Goal: Information Seeking & Learning: Check status

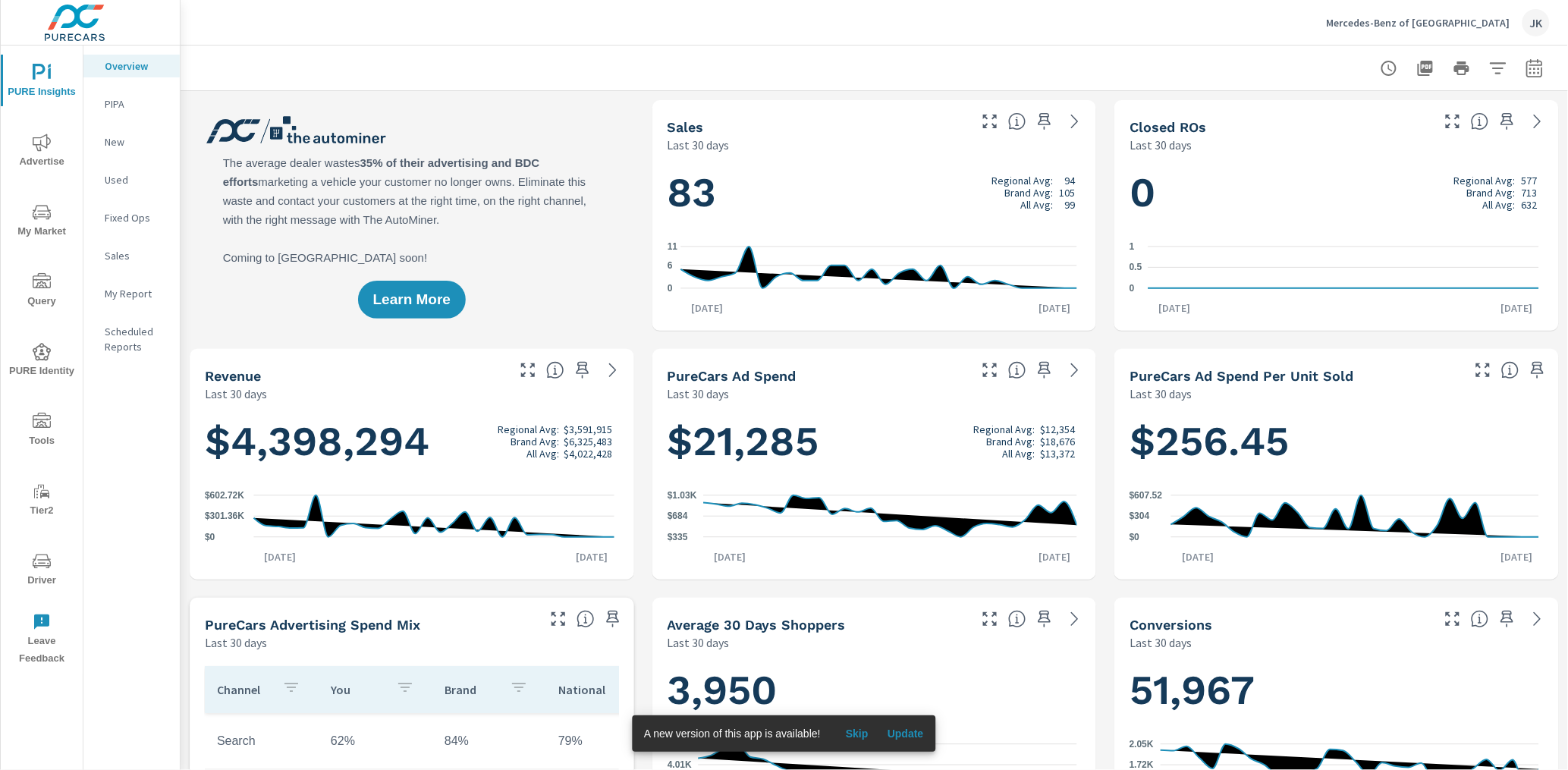
click at [37, 152] on span "Advertise" at bounding box center [42, 152] width 73 height 37
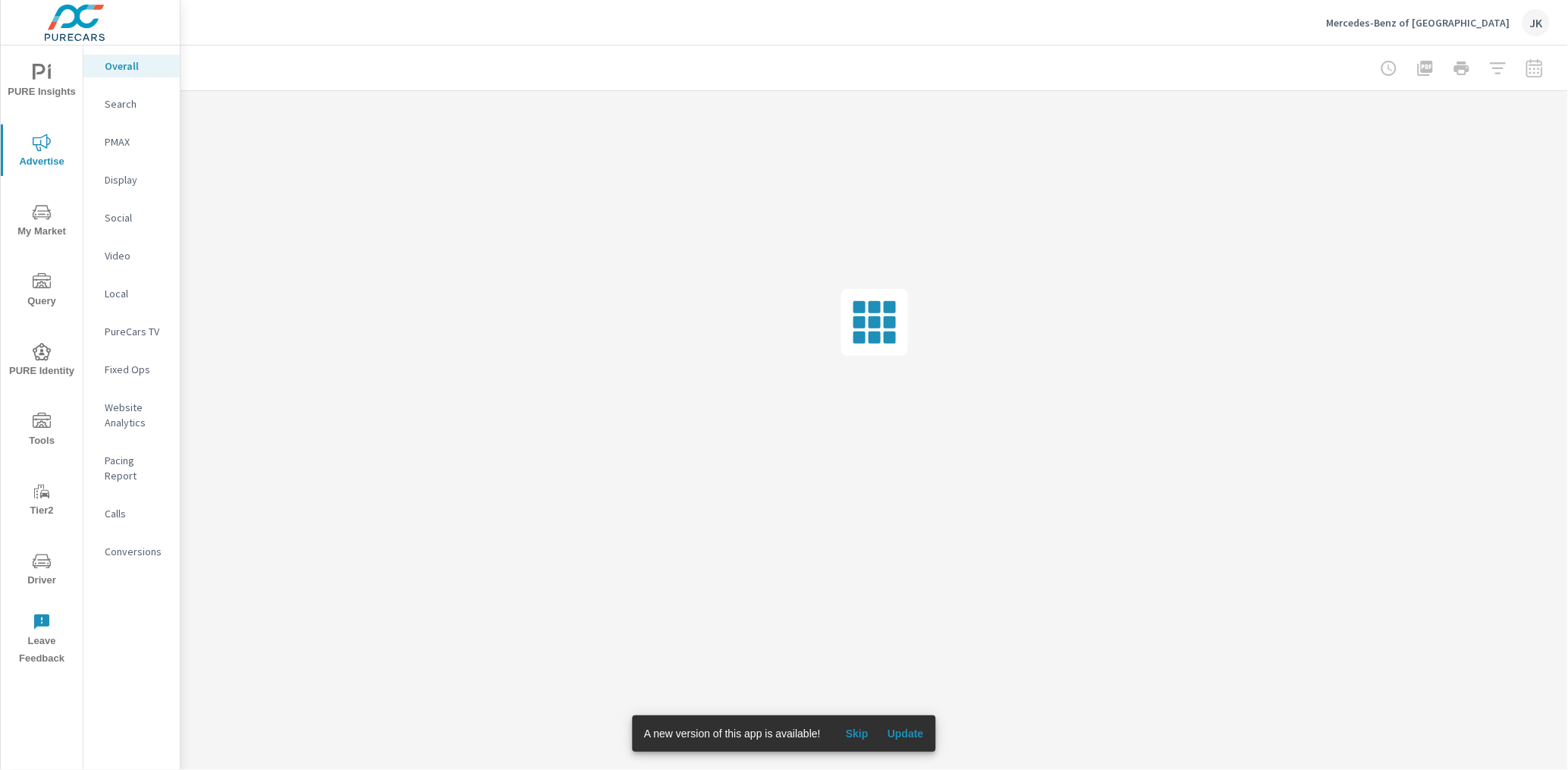
click at [119, 223] on p "Social" at bounding box center [136, 218] width 63 height 15
click at [120, 219] on p "Social" at bounding box center [136, 218] width 63 height 15
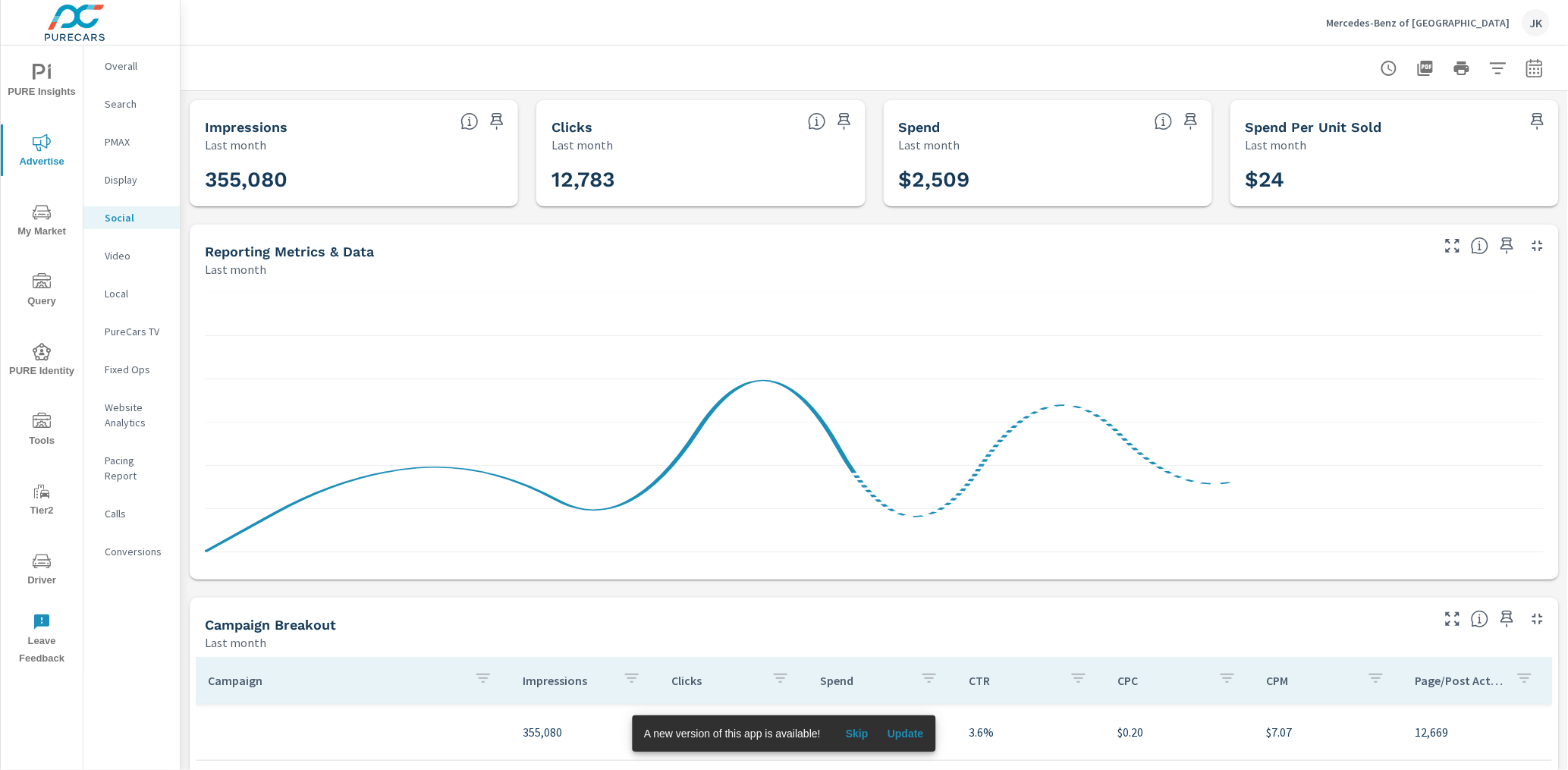
scroll to position [315, 0]
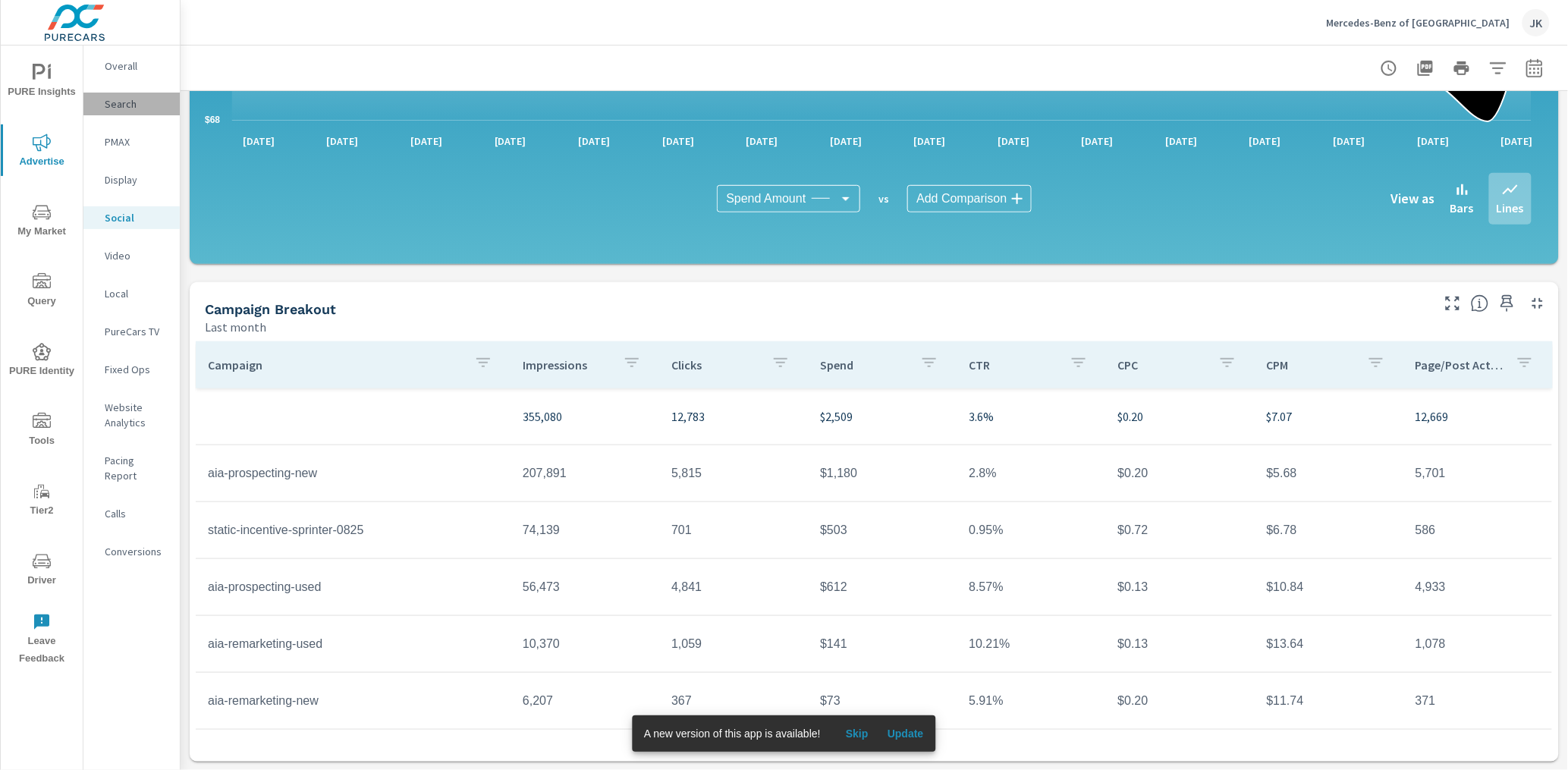
click at [128, 103] on p "Search" at bounding box center [136, 104] width 63 height 15
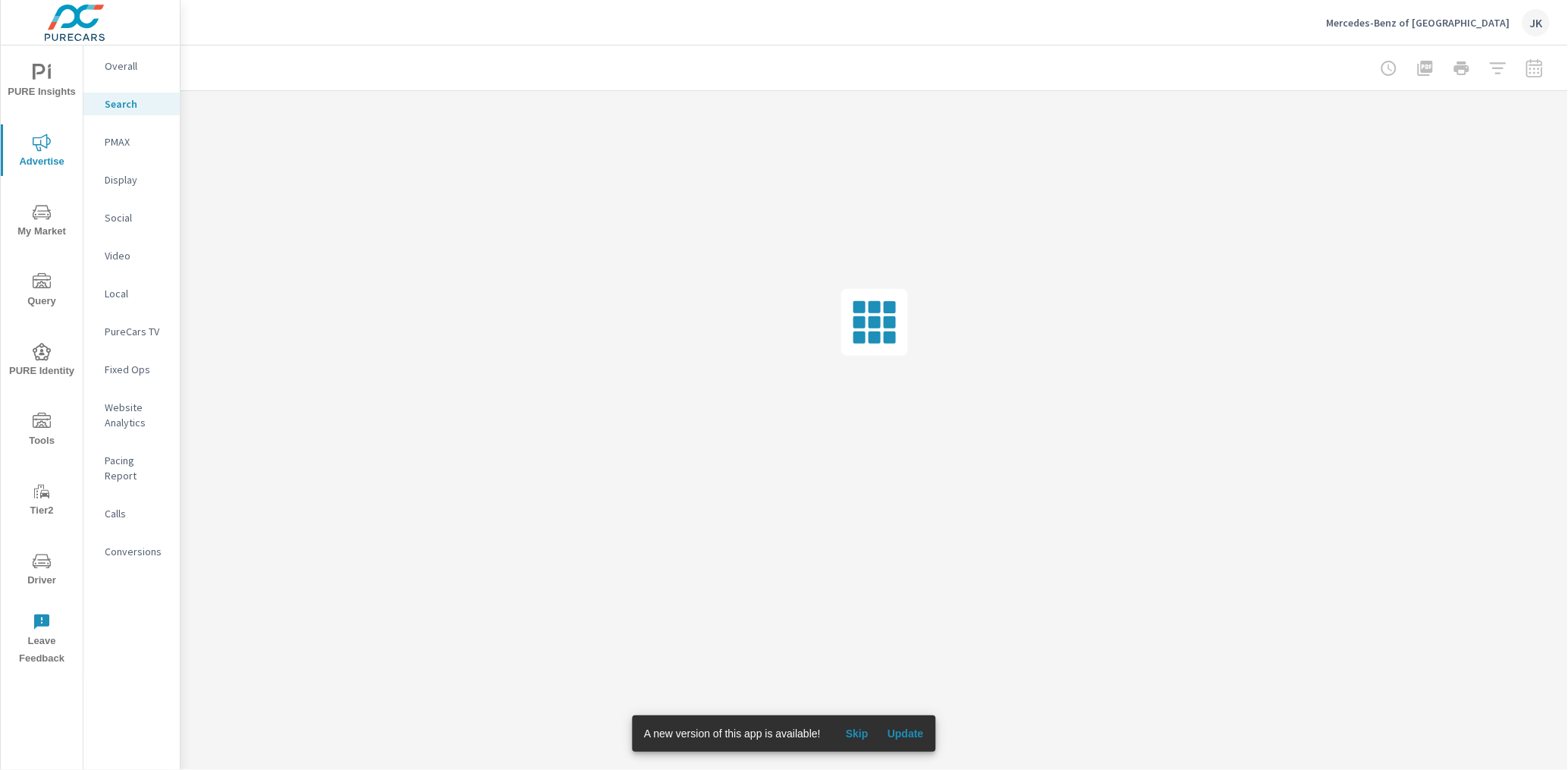
click at [120, 131] on div "PMAX" at bounding box center [132, 142] width 97 height 23
